Goal: Navigation & Orientation: Find specific page/section

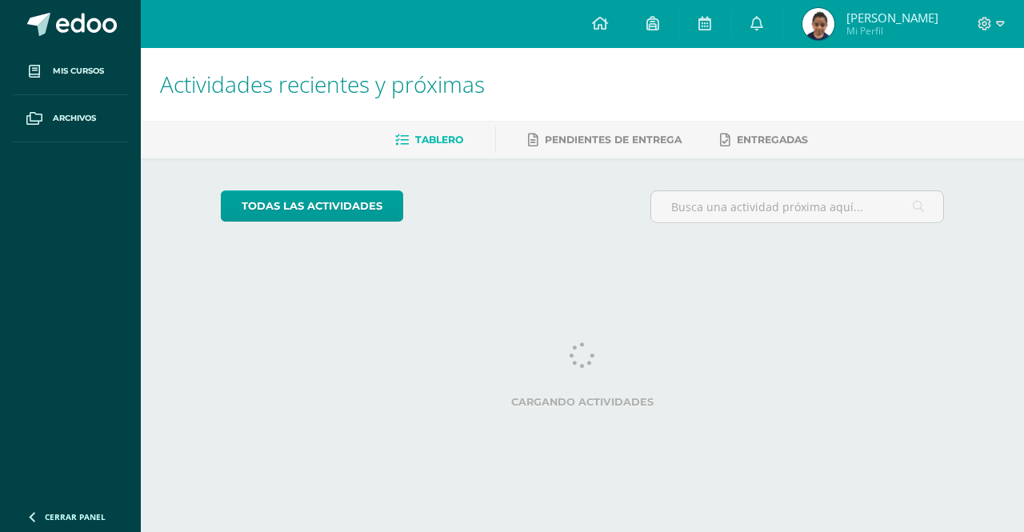
click at [648, 26] on icon at bounding box center [652, 23] width 13 height 14
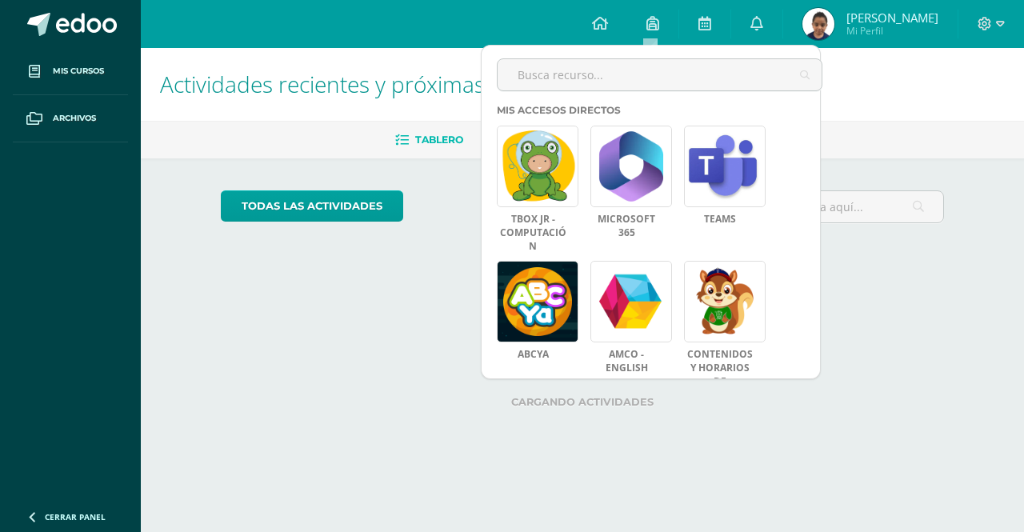
scroll to position [274, 0]
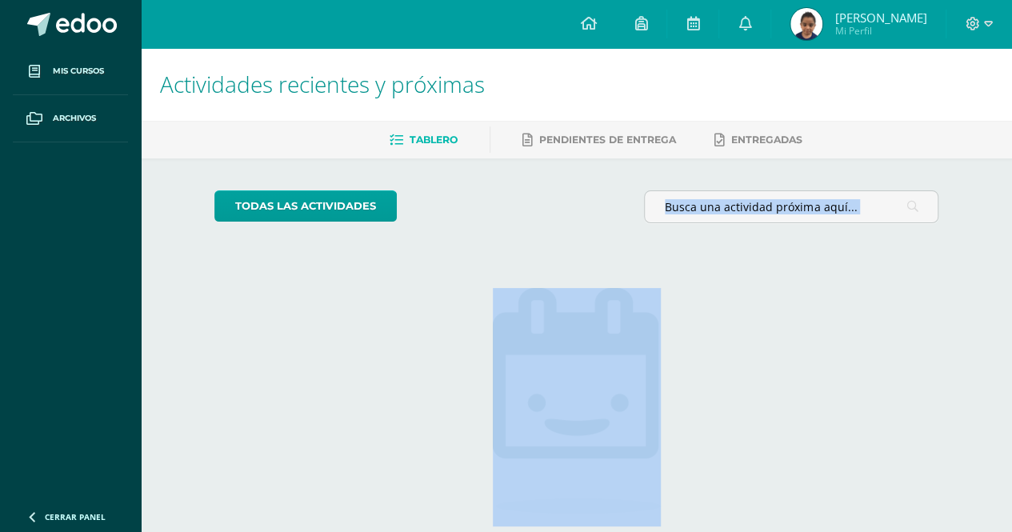
drag, startPoint x: 531, startPoint y: 306, endPoint x: 536, endPoint y: 295, distance: 12.2
click at [531, 302] on html "Mis cursos Archivos Cerrar panel Computación Preparatoria . "A" Comunicación y …" at bounding box center [506, 326] width 1012 height 652
click at [642, 17] on icon at bounding box center [640, 23] width 13 height 14
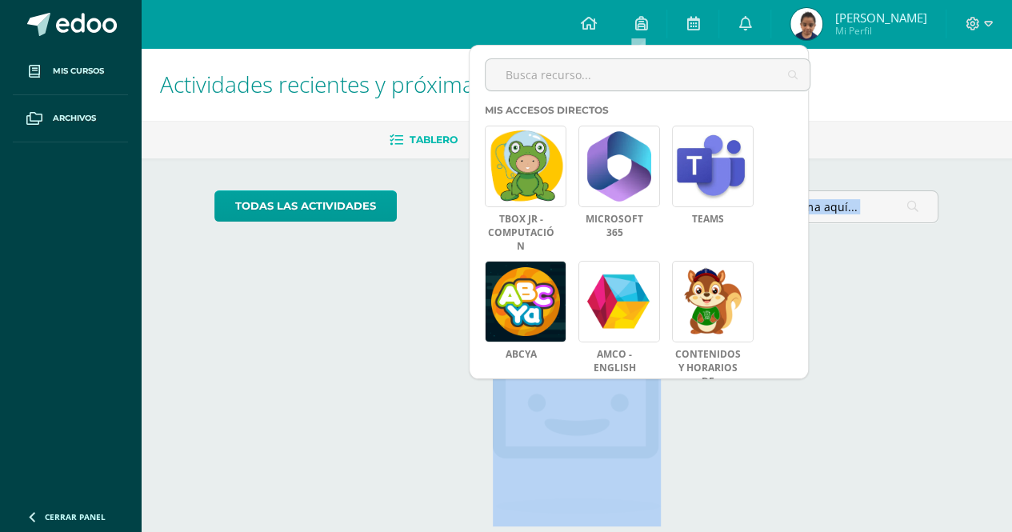
scroll to position [274, 0]
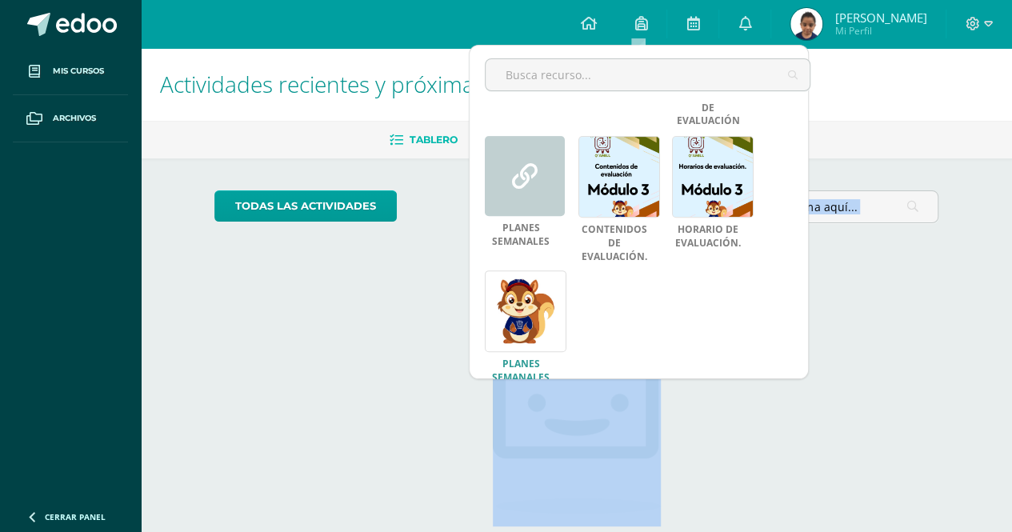
click at [530, 291] on link at bounding box center [526, 311] width 82 height 82
click at [678, 189] on link at bounding box center [713, 175] width 82 height 82
